Goal: Find specific page/section

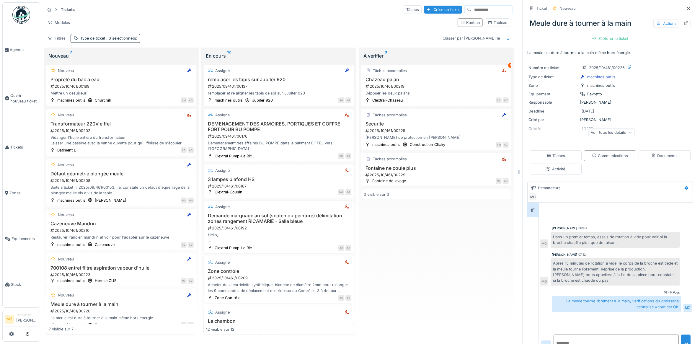
scroll to position [17, 0]
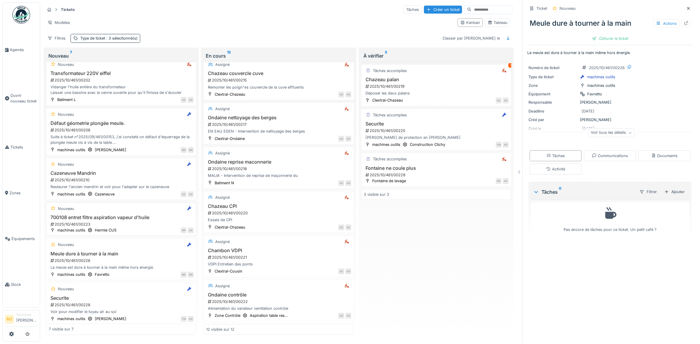
scroll to position [59, 0]
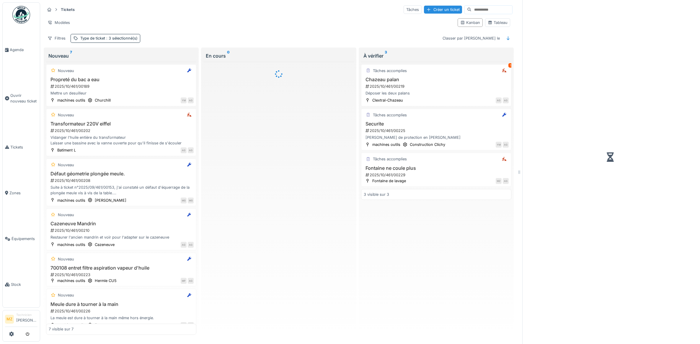
scroll to position [5, 0]
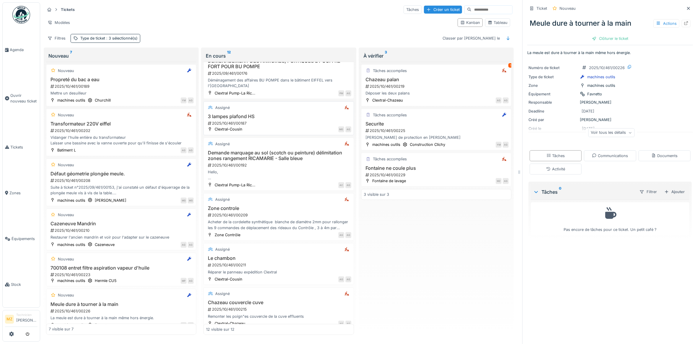
scroll to position [68, 0]
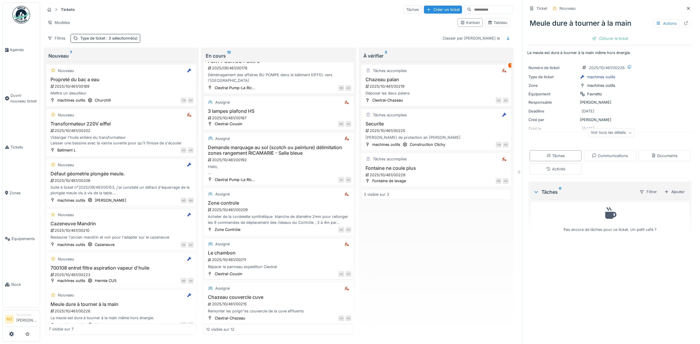
click at [300, 275] on div "AG AG" at bounding box center [297, 274] width 105 height 6
click at [278, 262] on div "2025/10/461/00211" at bounding box center [279, 260] width 144 height 6
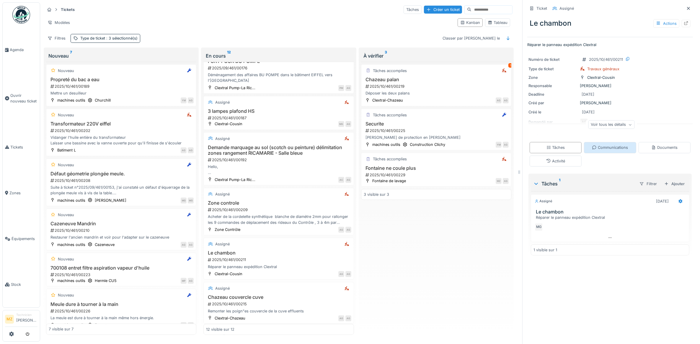
click at [606, 145] on div "Communications" at bounding box center [610, 148] width 36 height 6
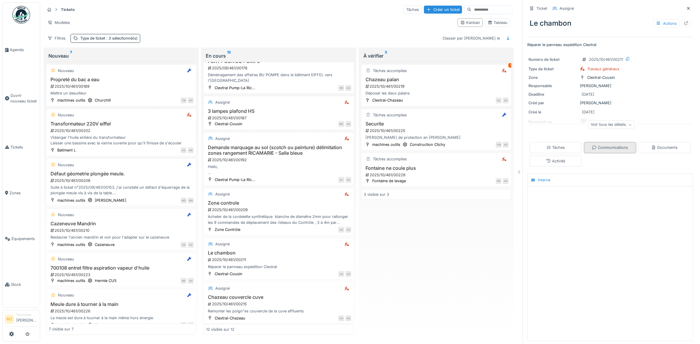
scroll to position [5, 0]
